Goal: Information Seeking & Learning: Find specific fact

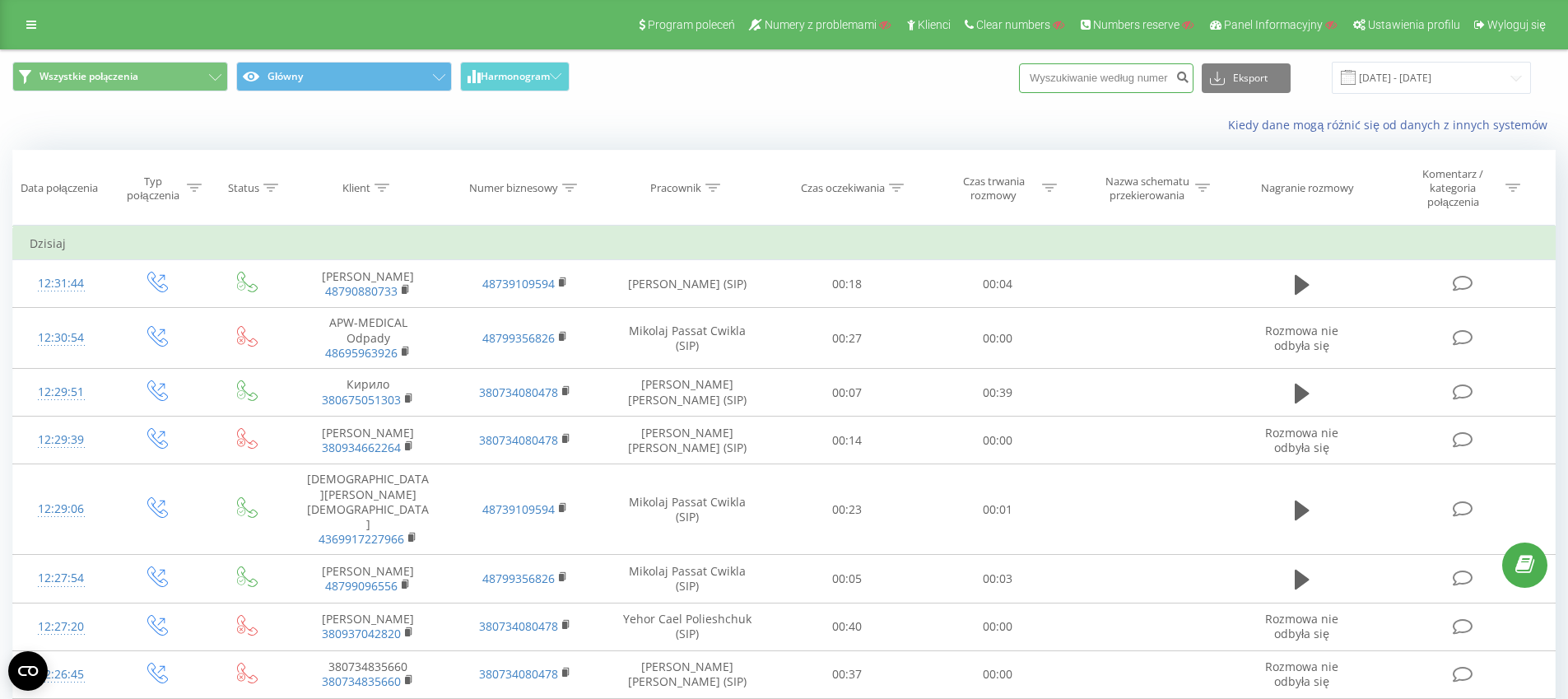
click at [1076, 71] on input at bounding box center [1106, 78] width 174 height 30
paste input "48789094905"
type input "48789094905"
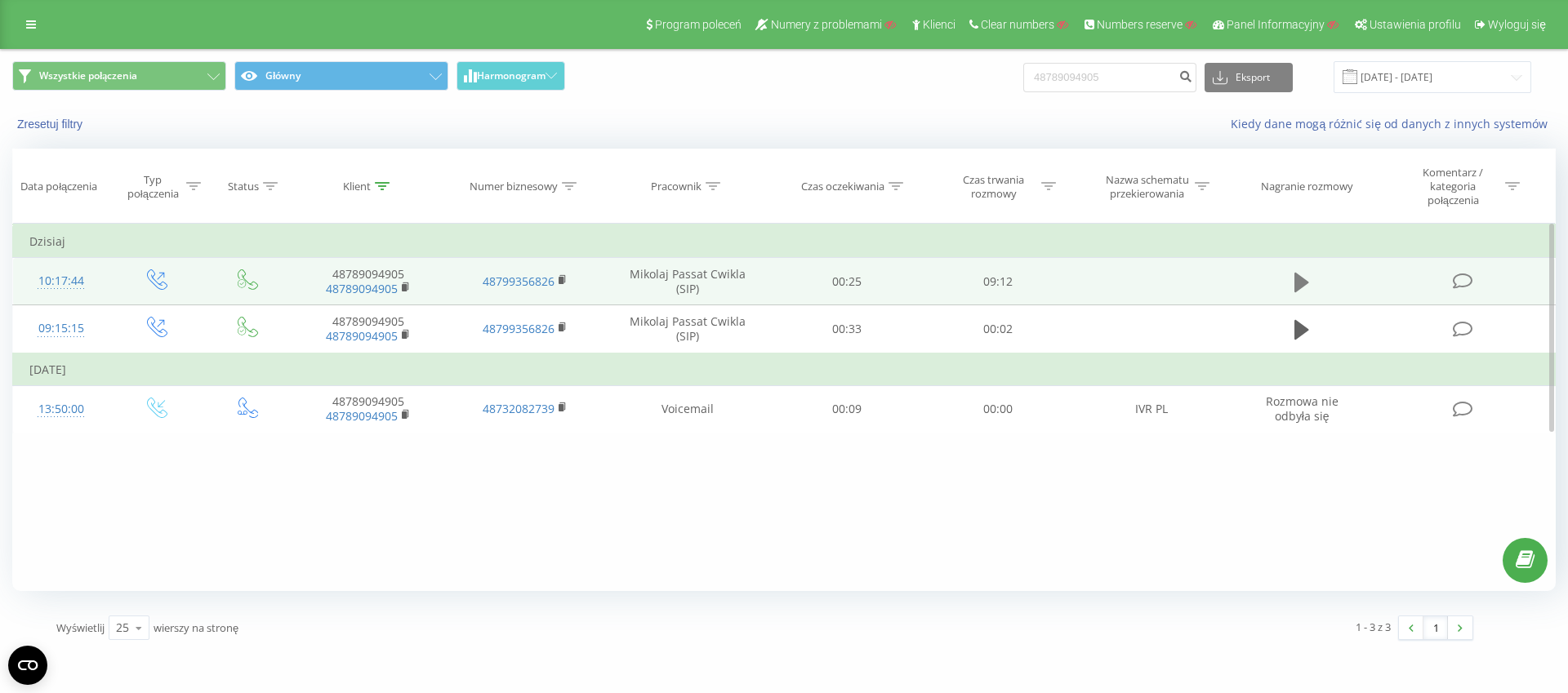
click at [1299, 285] on icon at bounding box center [1301, 282] width 14 height 20
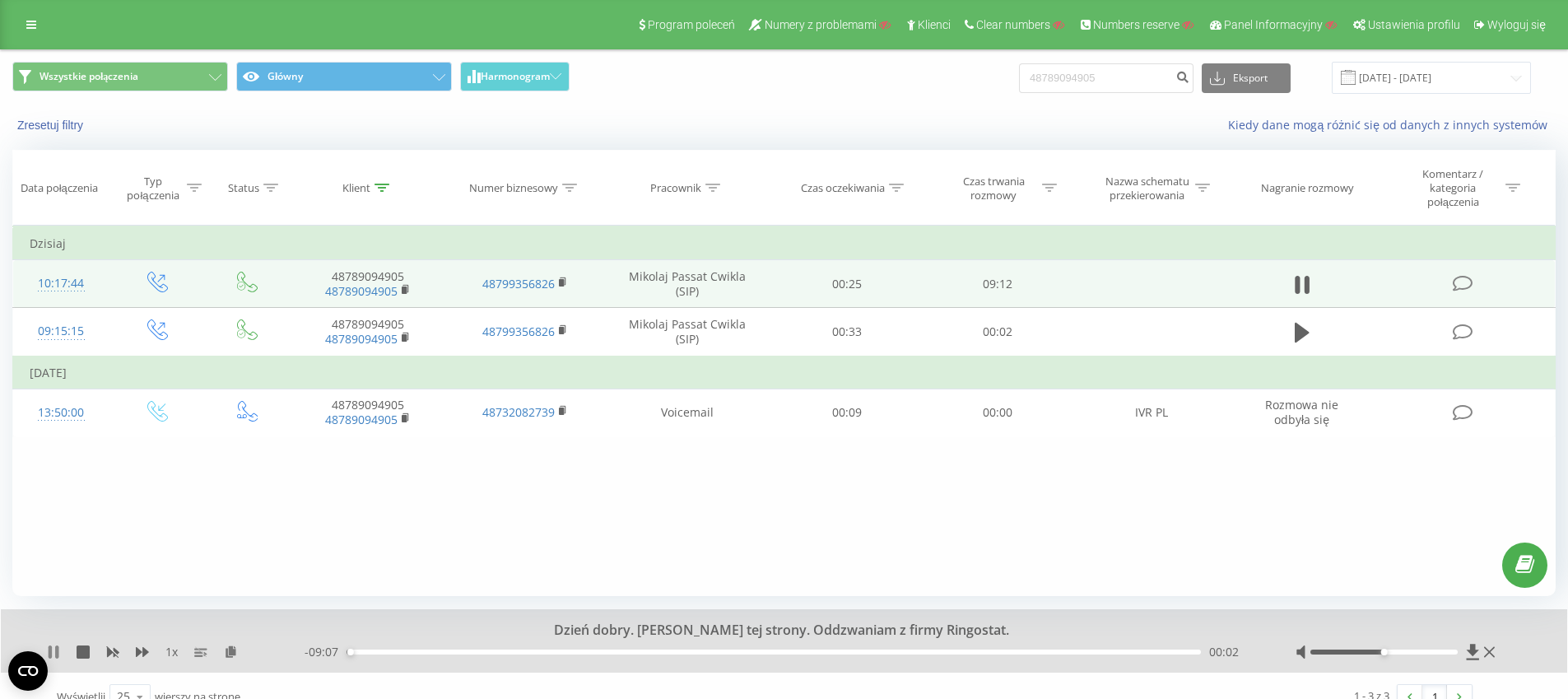
click at [50, 656] on icon at bounding box center [50, 652] width 3 height 13
click at [1300, 287] on icon at bounding box center [1302, 285] width 14 height 20
click at [1426, 655] on div at bounding box center [1397, 652] width 203 height 16
click at [1432, 650] on div at bounding box center [1384, 652] width 148 height 5
click at [150, 651] on div "1 x" at bounding box center [175, 652] width 258 height 16
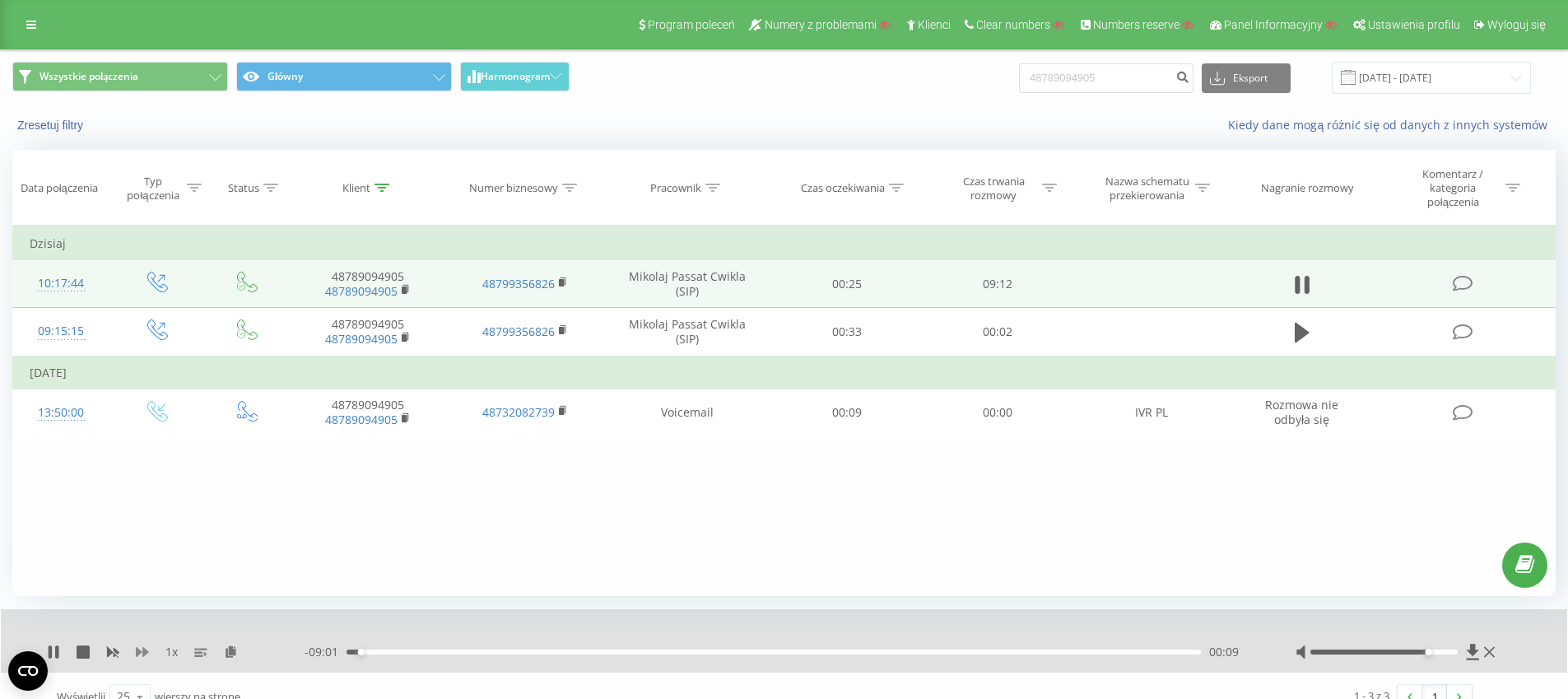
click at [142, 652] on icon at bounding box center [143, 652] width 13 height 10
drag, startPoint x: 1431, startPoint y: 653, endPoint x: 1443, endPoint y: 656, distance: 12.4
click at [1443, 656] on div at bounding box center [1397, 652] width 203 height 16
click at [138, 655] on icon at bounding box center [143, 652] width 13 height 10
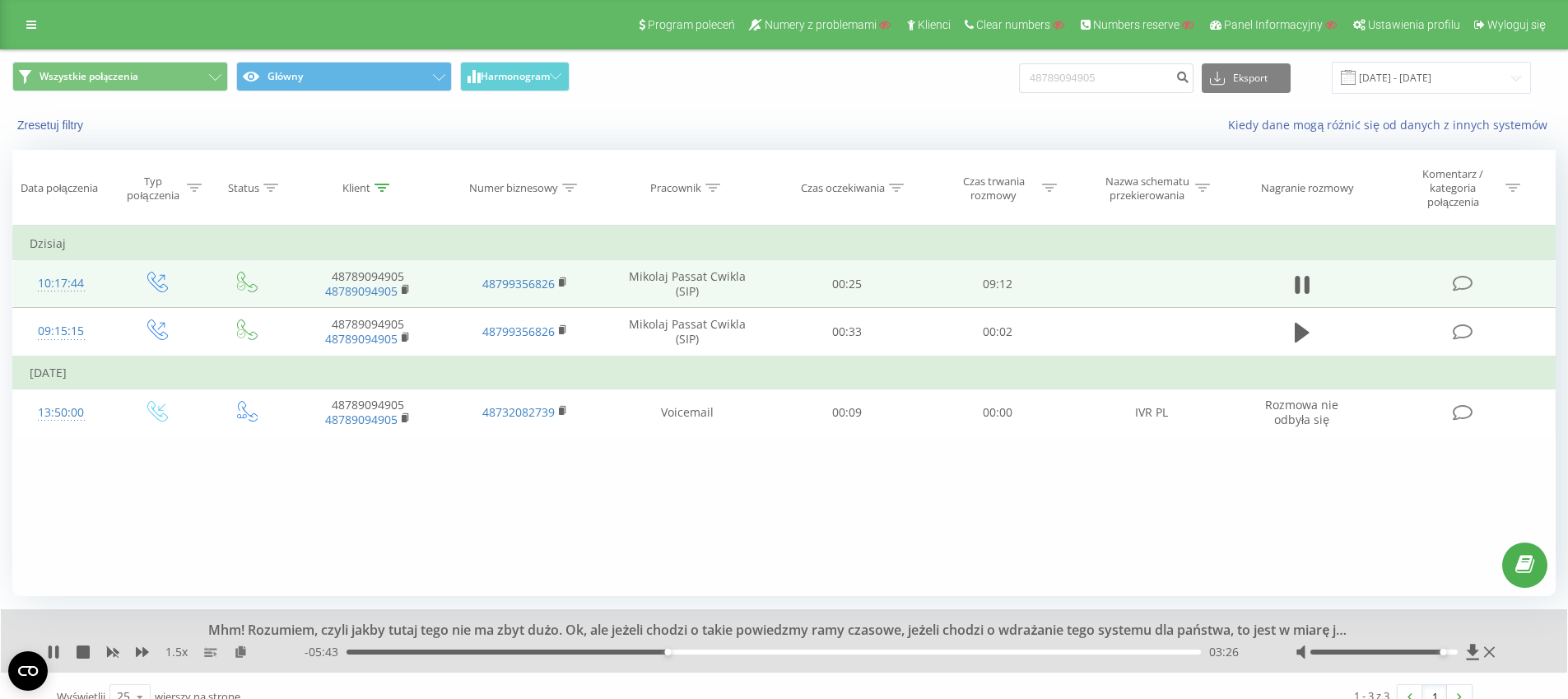
click at [623, 653] on div "03:26" at bounding box center [774, 652] width 855 height 5
click at [591, 650] on div "02:58" at bounding box center [774, 652] width 855 height 5
click at [573, 650] on div "02:26" at bounding box center [774, 652] width 855 height 5
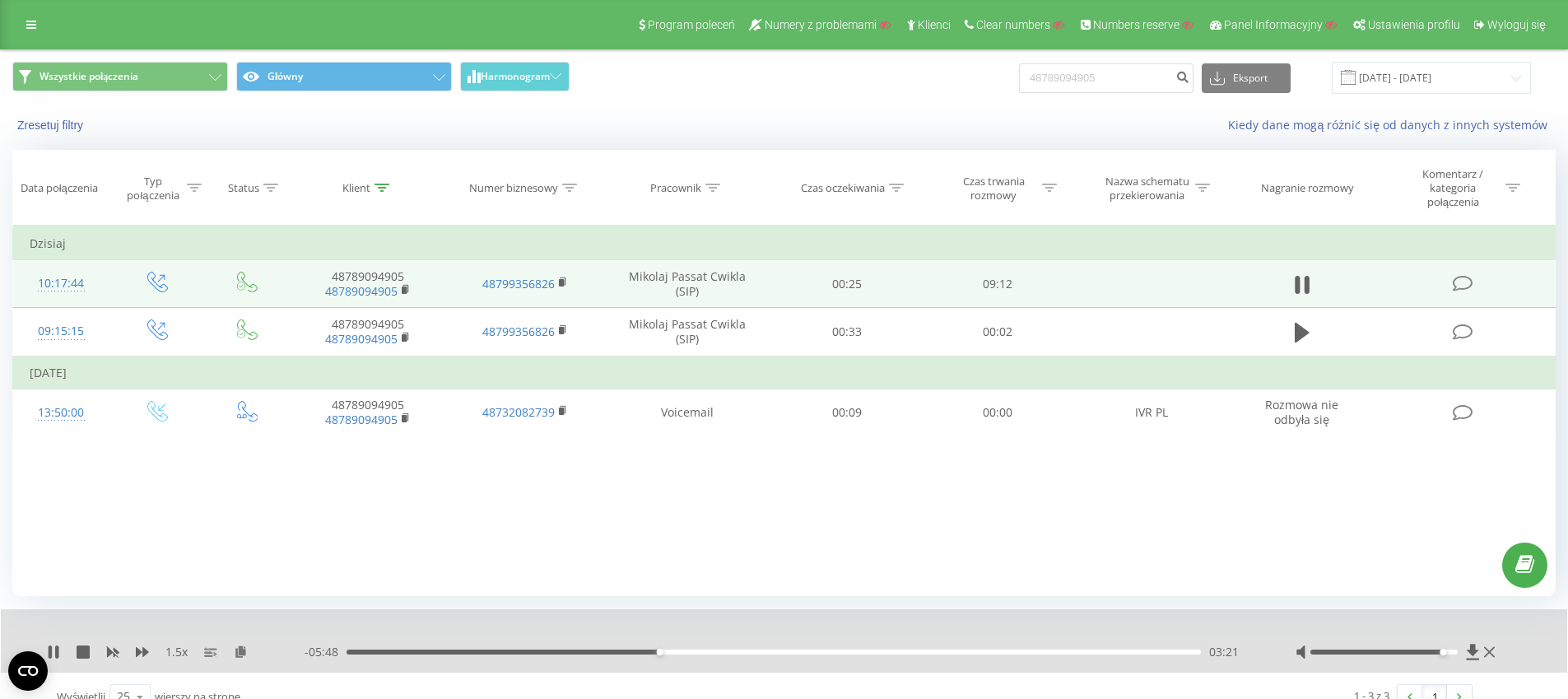
click at [652, 651] on div "03:21" at bounding box center [774, 652] width 855 height 5
click at [641, 651] on div "03:10" at bounding box center [774, 652] width 855 height 5
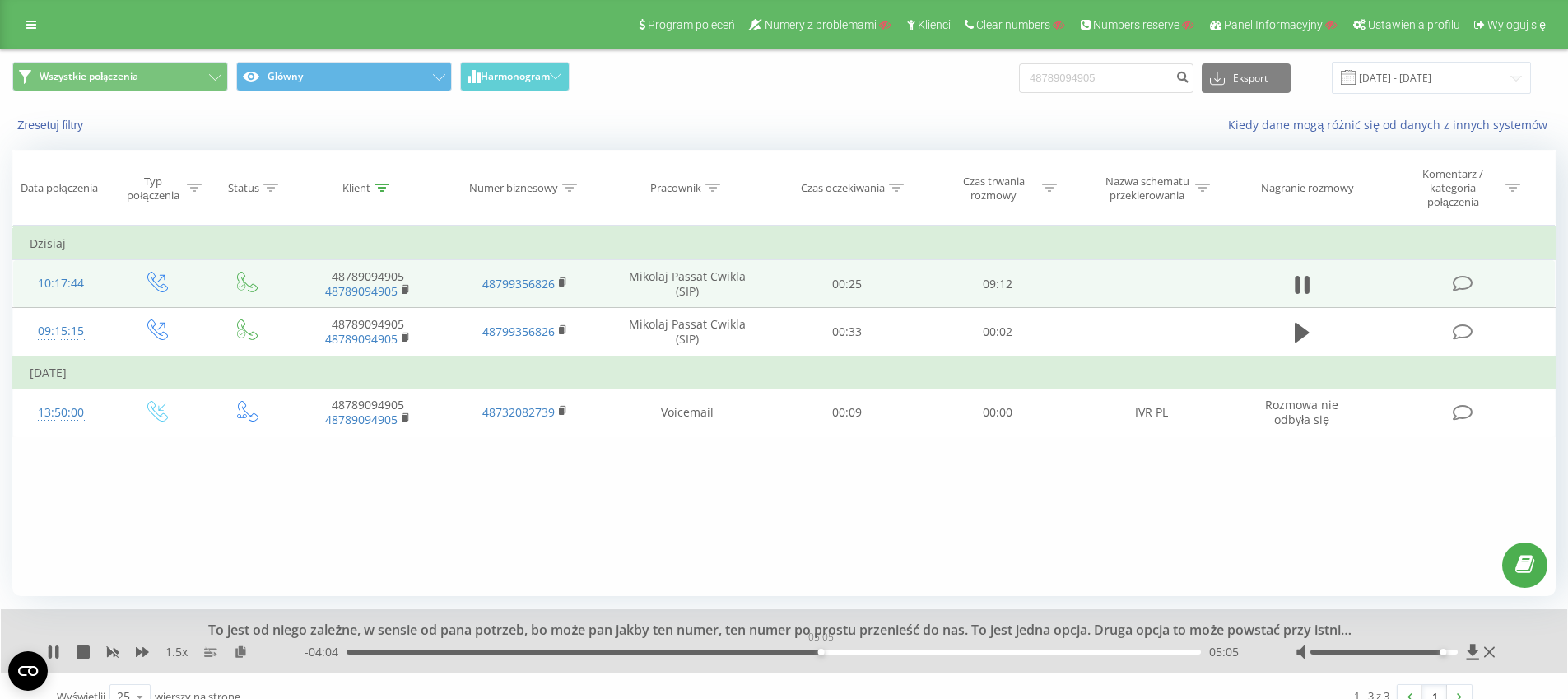
drag, startPoint x: 865, startPoint y: 651, endPoint x: 787, endPoint y: 646, distance: 78.2
click at [787, 650] on div "05:05" at bounding box center [774, 652] width 855 height 5
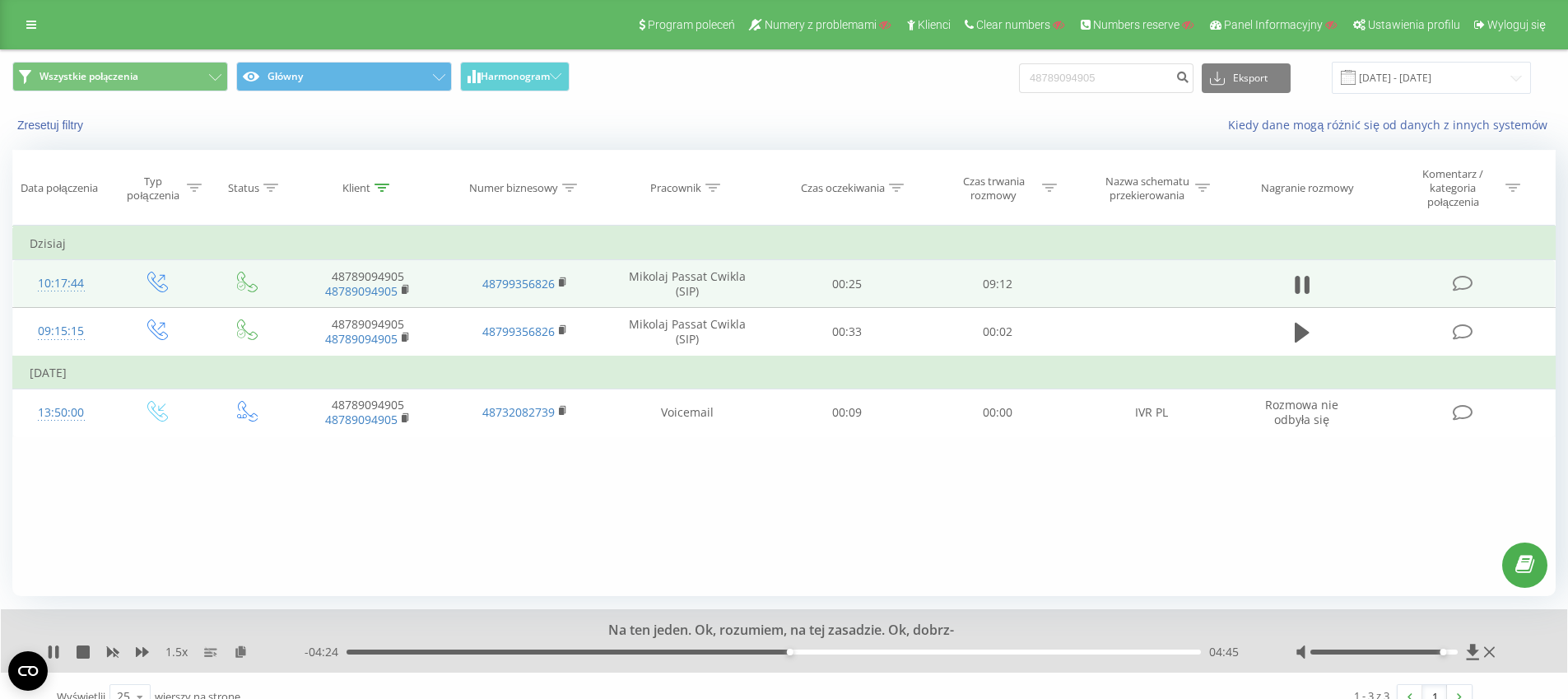
drag, startPoint x: 784, startPoint y: 656, endPoint x: 738, endPoint y: 654, distance: 46.0
click at [738, 654] on div "- 04:24 04:45 04:45" at bounding box center [779, 652] width 950 height 16
drag, startPoint x: 768, startPoint y: 654, endPoint x: 728, endPoint y: 651, distance: 40.1
click at [728, 651] on div "04:06" at bounding box center [774, 652] width 855 height 5
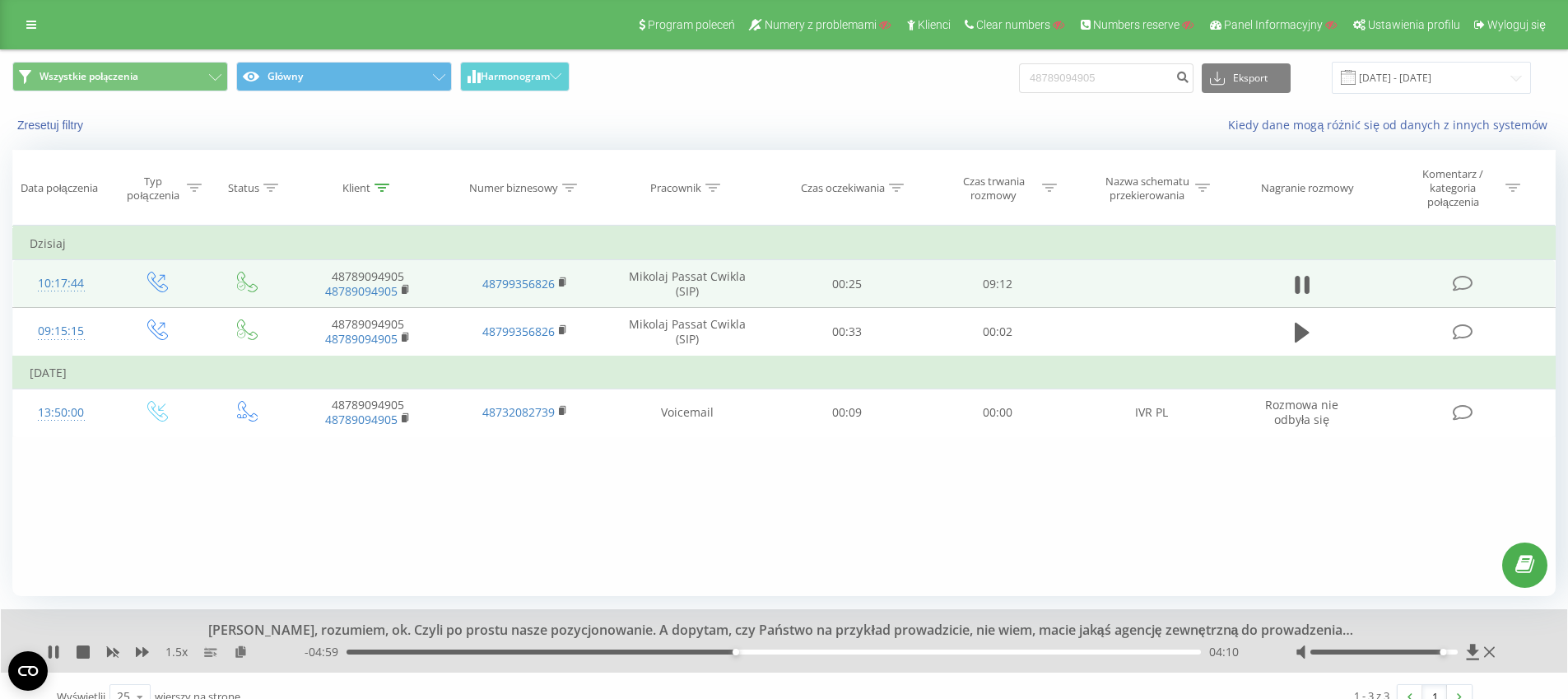
drag, startPoint x: 732, startPoint y: 655, endPoint x: 697, endPoint y: 654, distance: 35.0
click at [697, 655] on div "- 04:59 04:10 04:10" at bounding box center [779, 652] width 950 height 16
click at [687, 654] on div "04:11" at bounding box center [774, 652] width 855 height 5
drag, startPoint x: 676, startPoint y: 651, endPoint x: 630, endPoint y: 652, distance: 46.0
click at [630, 652] on div "03:02" at bounding box center [774, 652] width 855 height 5
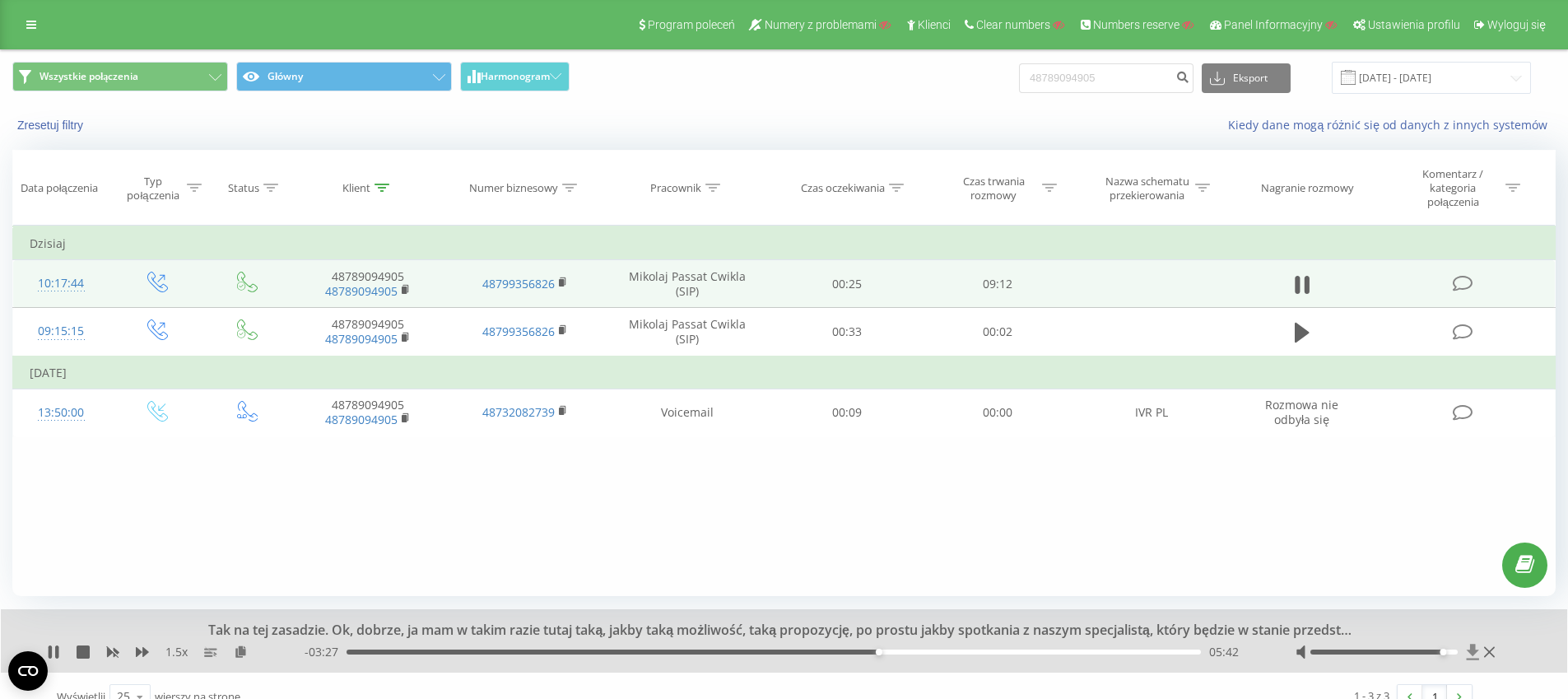
drag, startPoint x: 1445, startPoint y: 655, endPoint x: 1467, endPoint y: 653, distance: 22.1
click at [1472, 657] on div at bounding box center [1397, 652] width 203 height 16
drag, startPoint x: 1473, startPoint y: 656, endPoint x: 1516, endPoint y: 656, distance: 43.0
click at [1516, 656] on div "Tak na tej zasadzie. Ok, dobrze, ja mam w takim razie tutaj taką, jakby taką mo…" at bounding box center [784, 641] width 1566 height 63
